Goal: Task Accomplishment & Management: Manage account settings

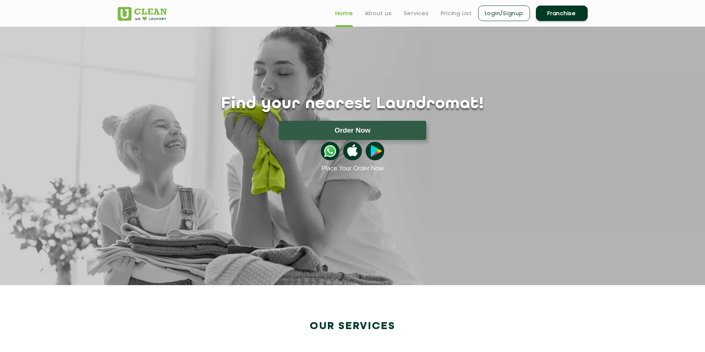
click at [510, 14] on link "Login/Signup" at bounding box center [504, 14] width 52 height 16
